Goal: Task Accomplishment & Management: Manage account settings

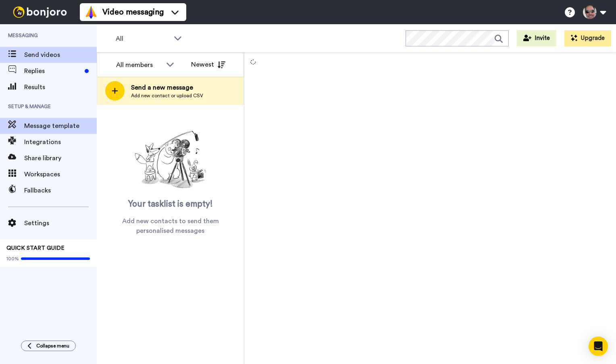
click at [56, 129] on span "Message template" at bounding box center [60, 126] width 73 height 10
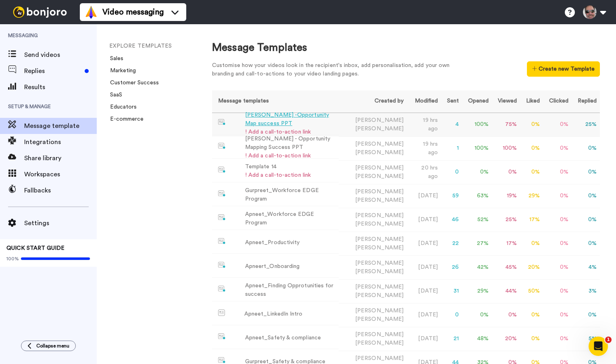
click at [271, 117] on div "[PERSON_NAME] -Opportunity Map success PPT" at bounding box center [290, 119] width 91 height 17
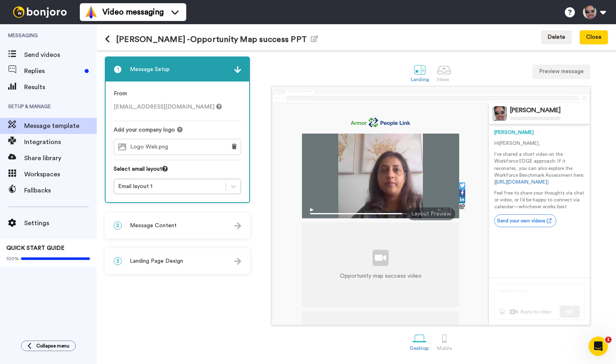
click at [238, 228] on img at bounding box center [237, 225] width 7 height 7
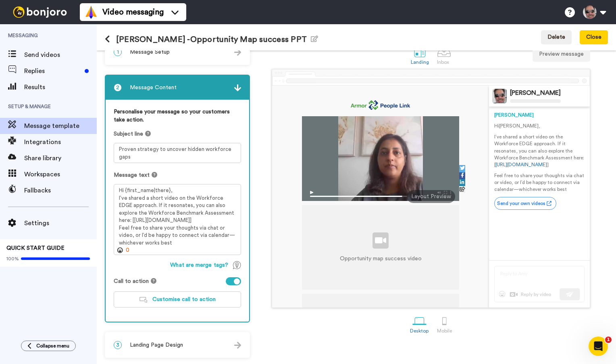
scroll to position [17, 0]
click at [203, 300] on span "Customise call to action" at bounding box center [183, 299] width 63 height 6
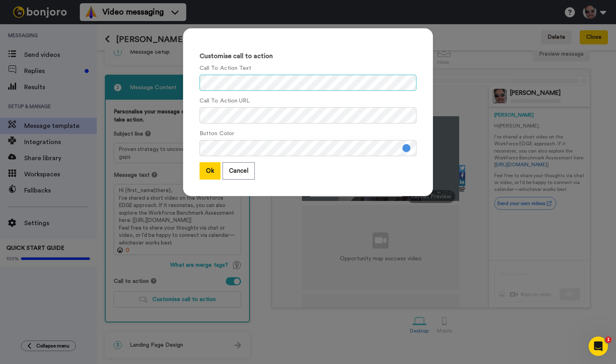
click at [179, 75] on div "Customise call to action Call To Action Text Call To Action URL Button Color Ok…" at bounding box center [308, 116] width 266 height 192
click at [146, 115] on div "Customise call to action Call To Action Text Call To Action URL Button Color Ok…" at bounding box center [308, 182] width 616 height 364
click at [211, 174] on button "Ok" at bounding box center [210, 170] width 21 height 17
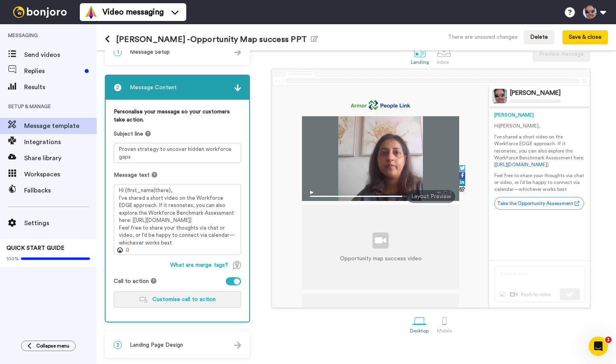
click at [177, 301] on span "Customise call to action" at bounding box center [183, 299] width 63 height 6
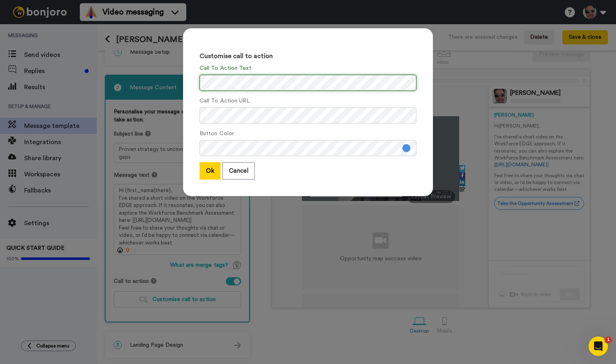
click at [163, 74] on div "Customise call to action Call To Action Text Call To Action URL Button Color Ok…" at bounding box center [308, 182] width 616 height 364
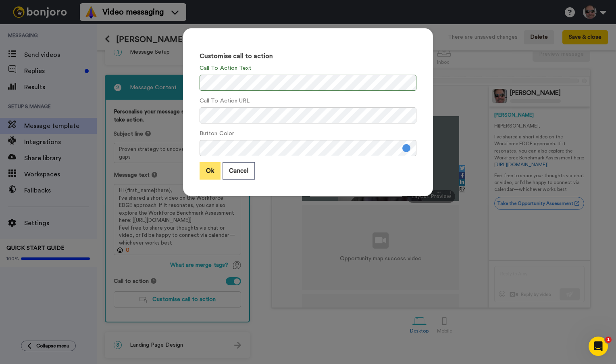
click at [213, 173] on button "Ok" at bounding box center [210, 170] width 21 height 17
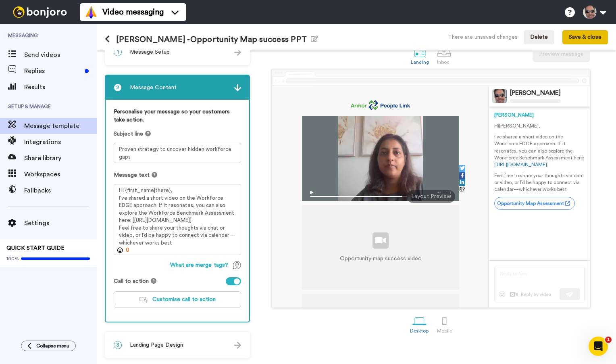
click at [585, 34] on button "Save & close" at bounding box center [585, 37] width 46 height 15
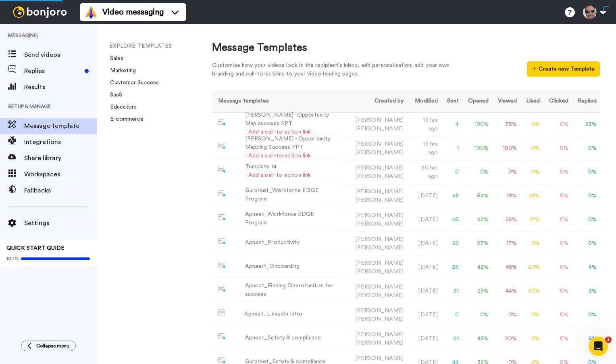
click at [55, 128] on span "Message template" at bounding box center [60, 126] width 73 height 10
click at [250, 123] on div "[PERSON_NAME] -Opportunity Map success PPT" at bounding box center [290, 123] width 91 height 17
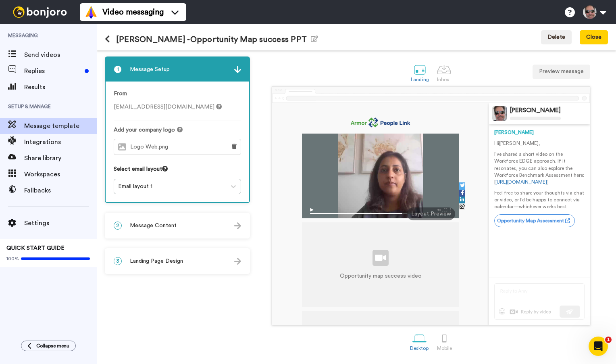
click at [62, 127] on span "Message template" at bounding box center [60, 126] width 73 height 10
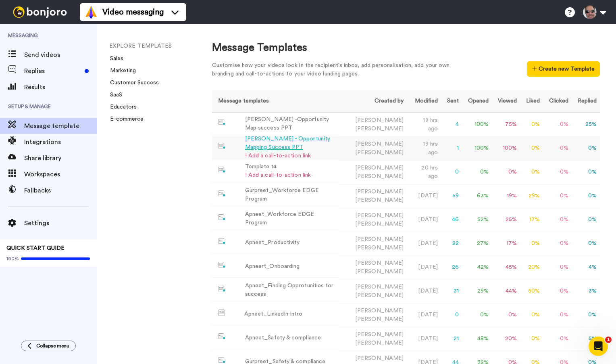
click at [263, 139] on div "[PERSON_NAME] - Opportunity Mapping Success PPT" at bounding box center [290, 143] width 91 height 17
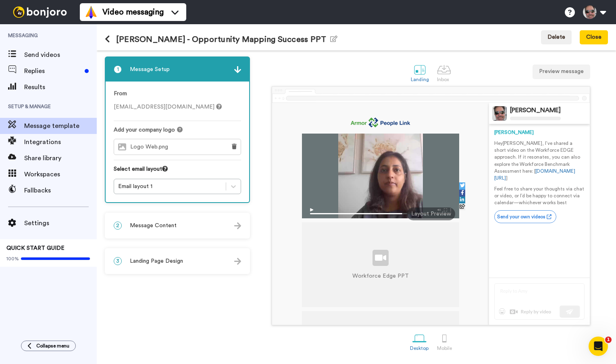
click at [233, 225] on div "2 Message Content" at bounding box center [178, 225] width 144 height 24
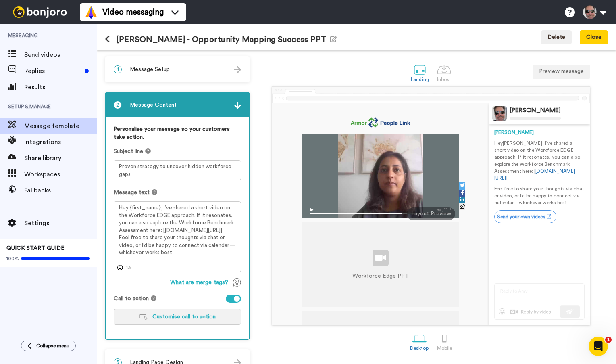
click at [173, 319] on span "Customise call to action" at bounding box center [183, 317] width 63 height 6
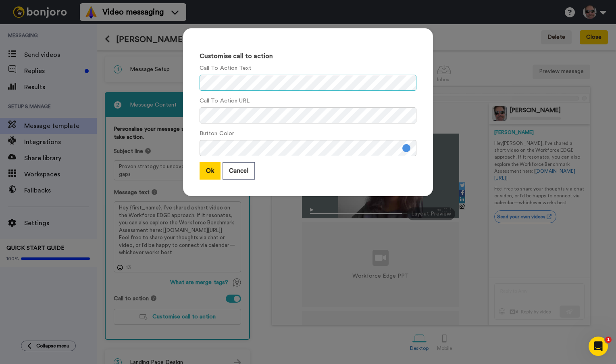
click at [158, 83] on div "Customise call to action Call To Action Text Call To Action URL Button Color Ok…" at bounding box center [308, 182] width 616 height 364
click at [211, 171] on button "Ok" at bounding box center [210, 170] width 21 height 17
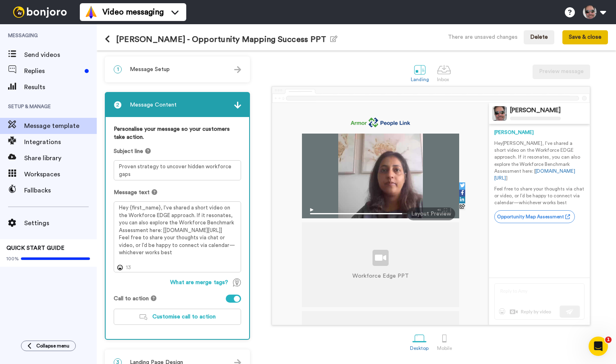
click at [582, 41] on button "Save & close" at bounding box center [585, 37] width 46 height 15
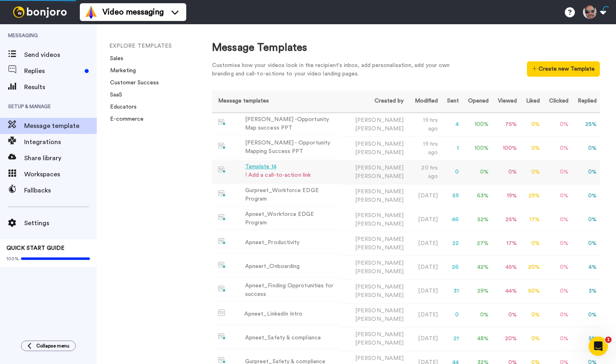
click at [266, 163] on div "Template 14" at bounding box center [278, 166] width 66 height 8
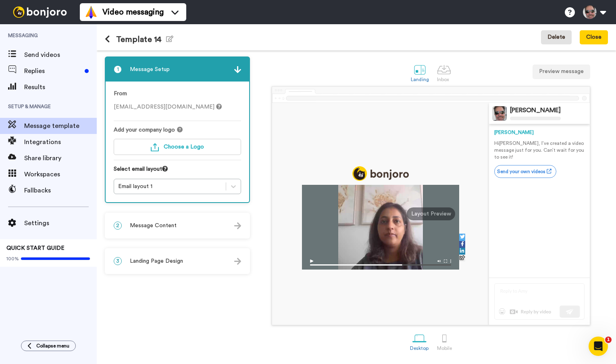
click at [557, 40] on button "Delete" at bounding box center [556, 37] width 31 height 15
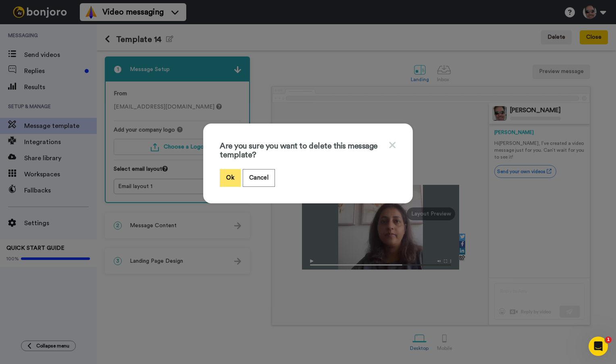
click at [232, 176] on button "Ok" at bounding box center [230, 177] width 21 height 17
